Goal: Transaction & Acquisition: Purchase product/service

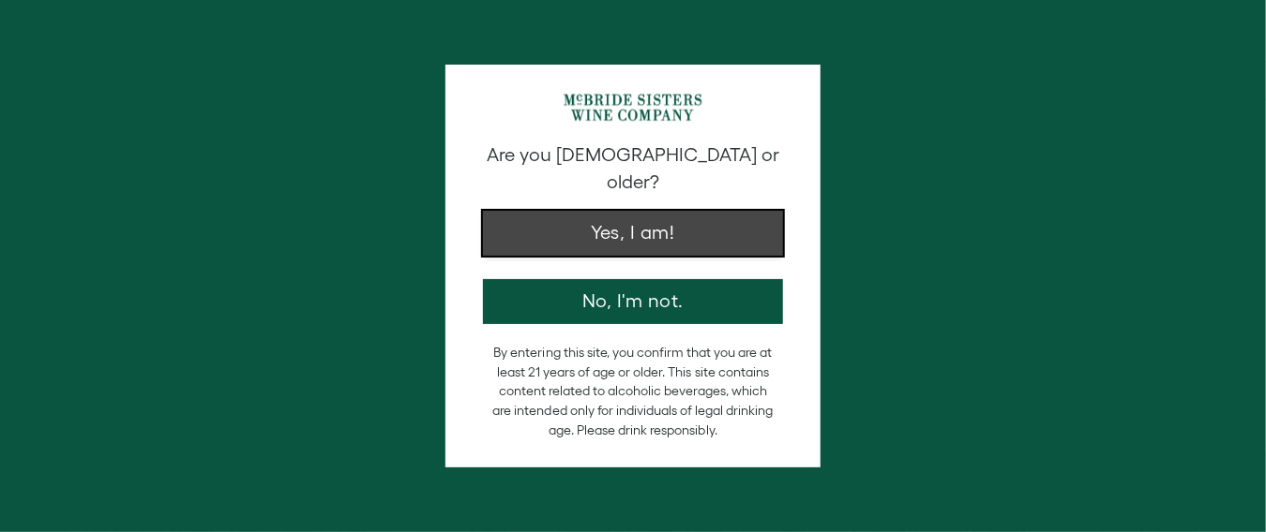
click at [666, 211] on button "Yes, I am!" at bounding box center [633, 233] width 300 height 45
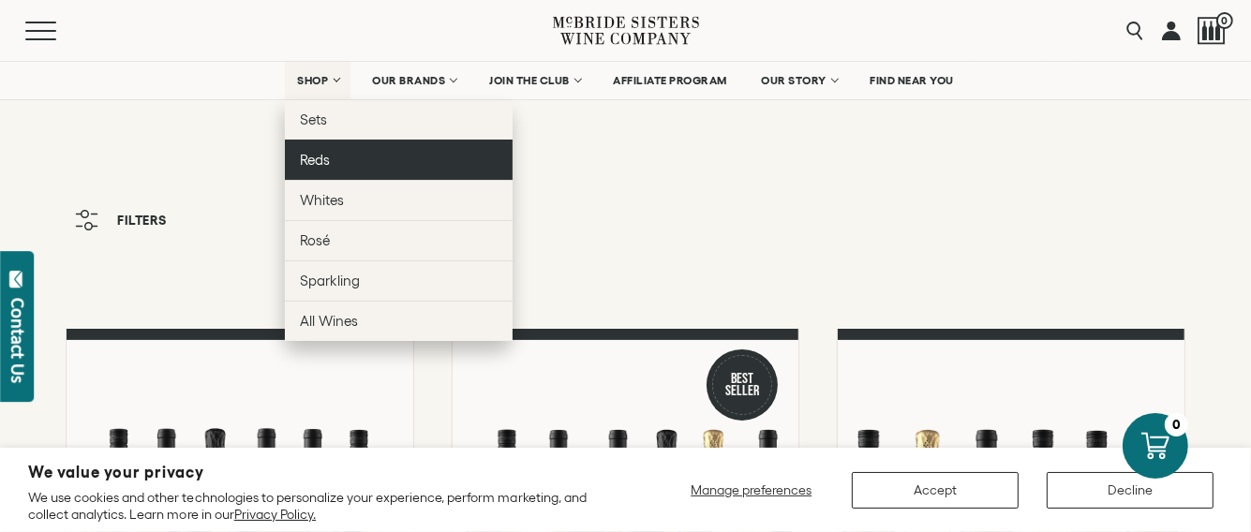
click at [314, 154] on span "Reds" at bounding box center [315, 160] width 30 height 16
